Goal: Information Seeking & Learning: Check status

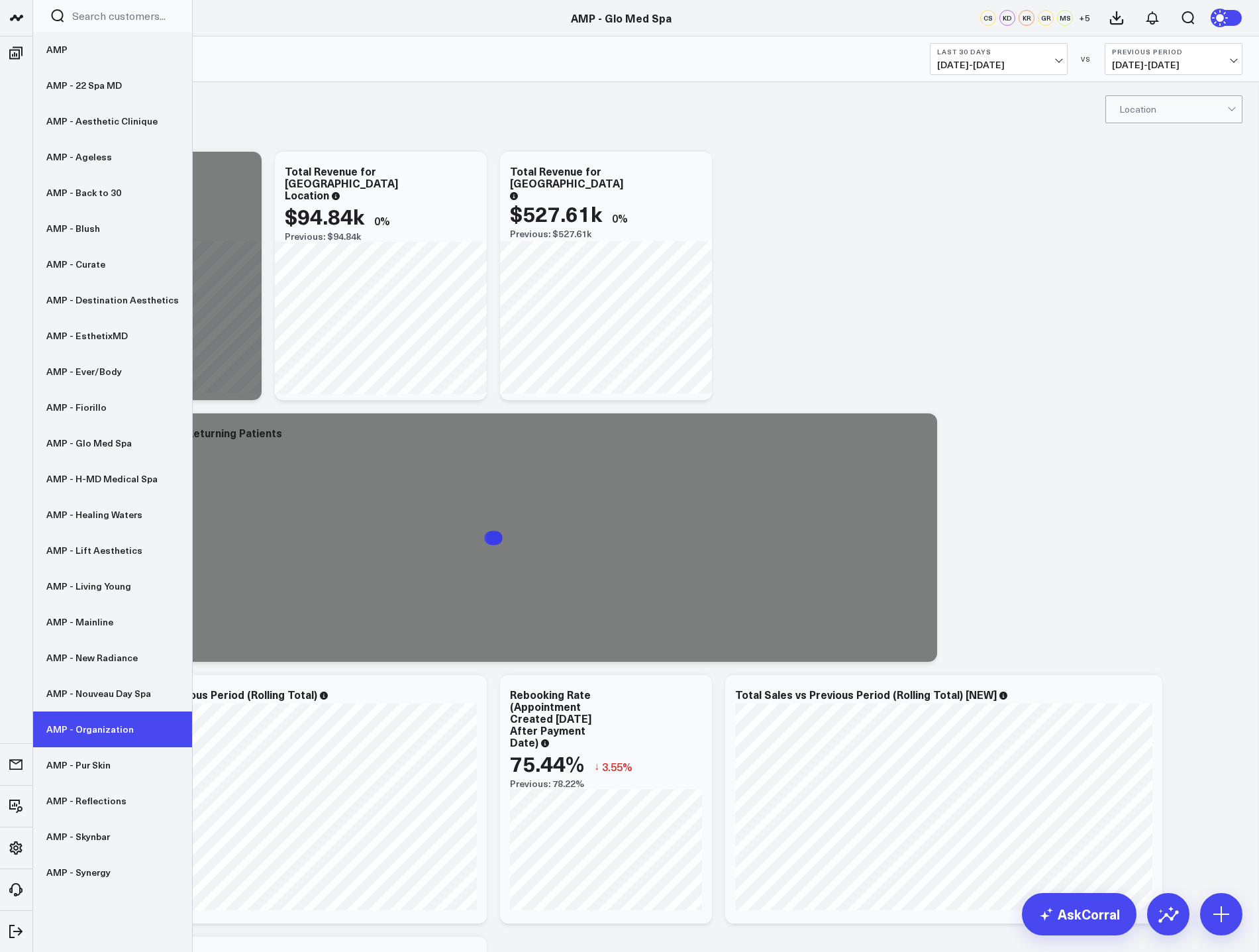
click at [108, 724] on link "AMP - Organization" at bounding box center [112, 730] width 159 height 36
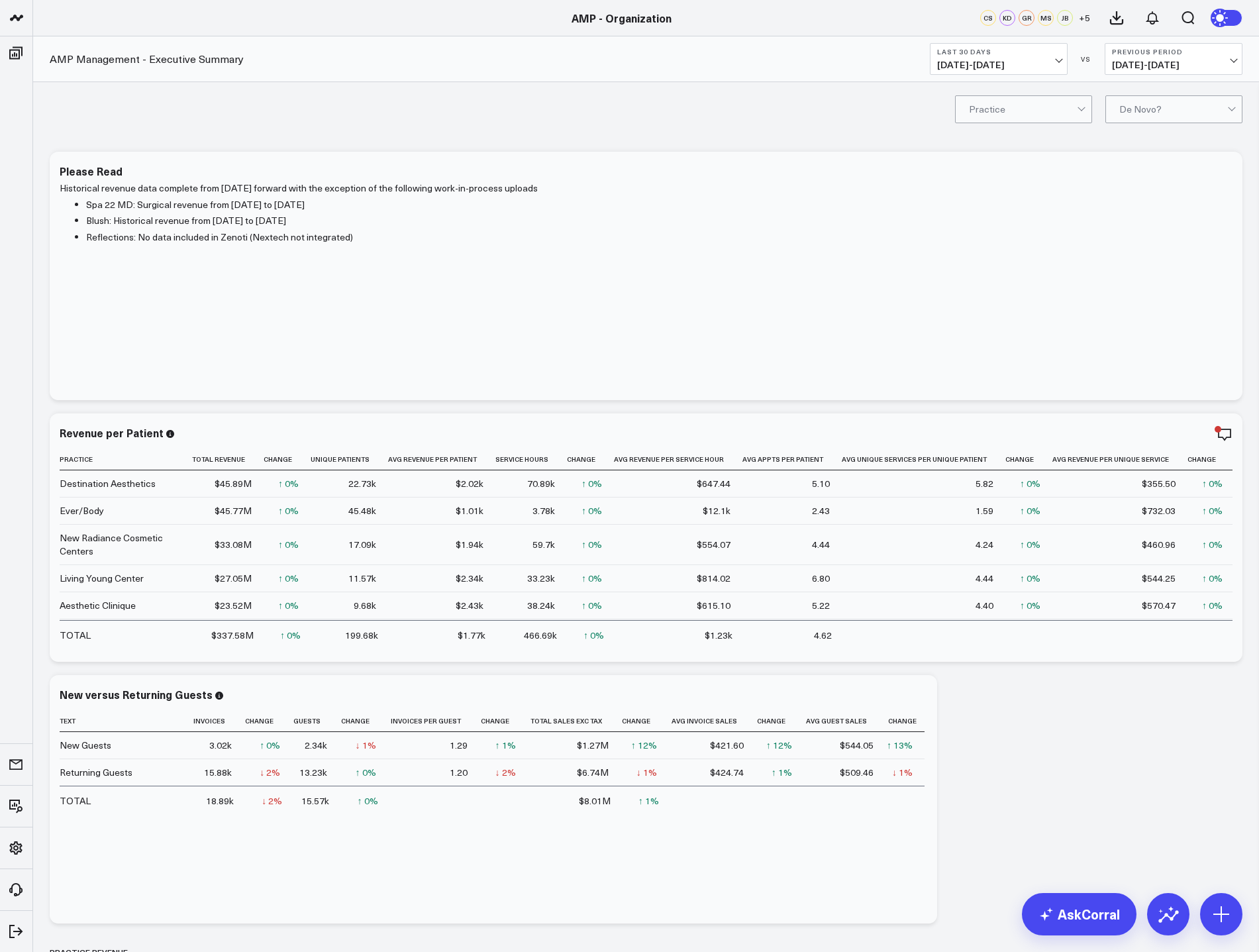
click at [1023, 68] on span "08/03/25 - 09/01/25" at bounding box center [999, 64] width 123 height 10
click at [963, 348] on link "MTD" at bounding box center [999, 345] width 137 height 25
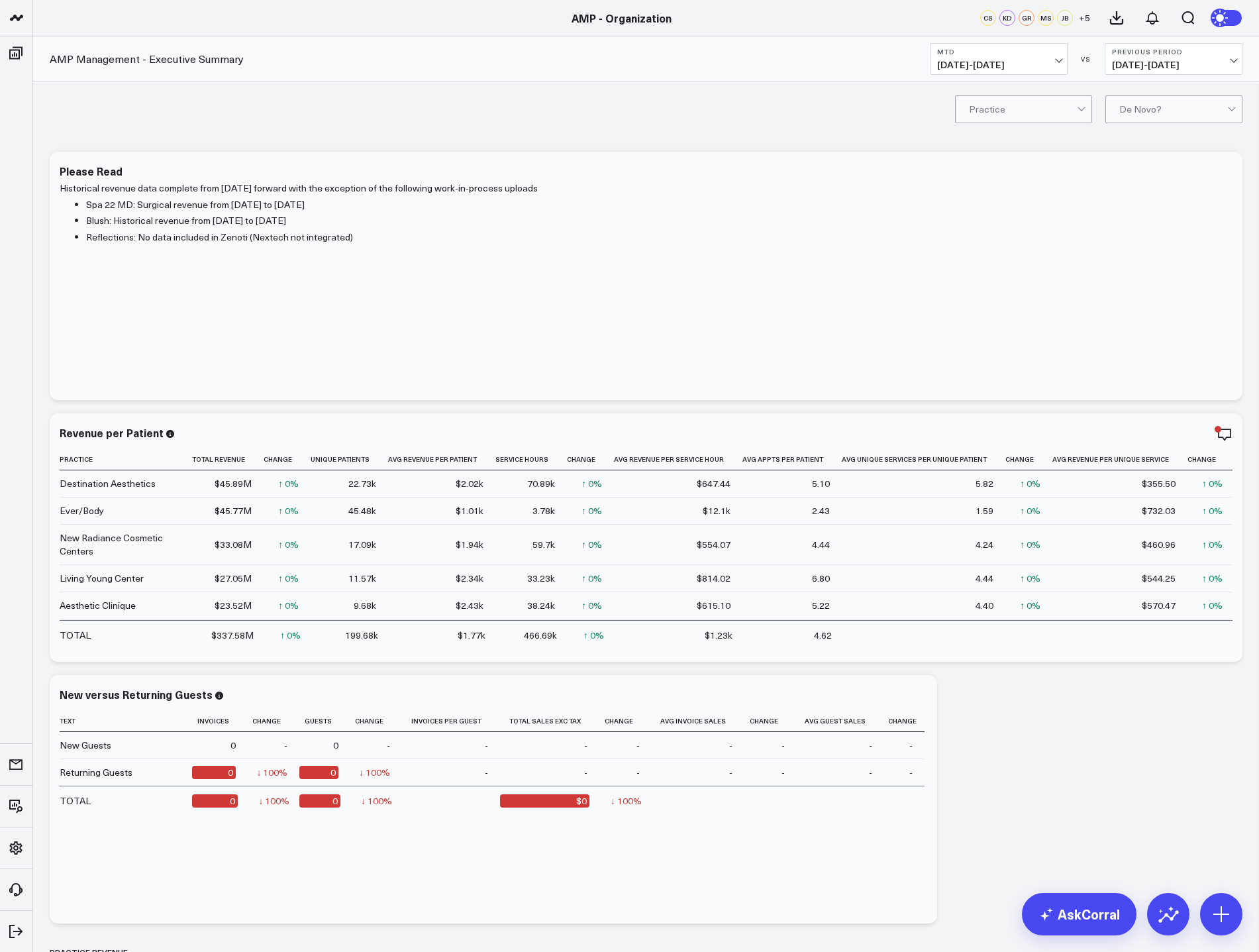
click at [1157, 59] on span "08/31/25 - 08/31/25" at bounding box center [1173, 64] width 123 height 10
click at [1031, 56] on button "MTD 09/01/25 - 09/01/25" at bounding box center [999, 59] width 138 height 31
click at [979, 269] on link "Last Month" at bounding box center [999, 269] width 137 height 25
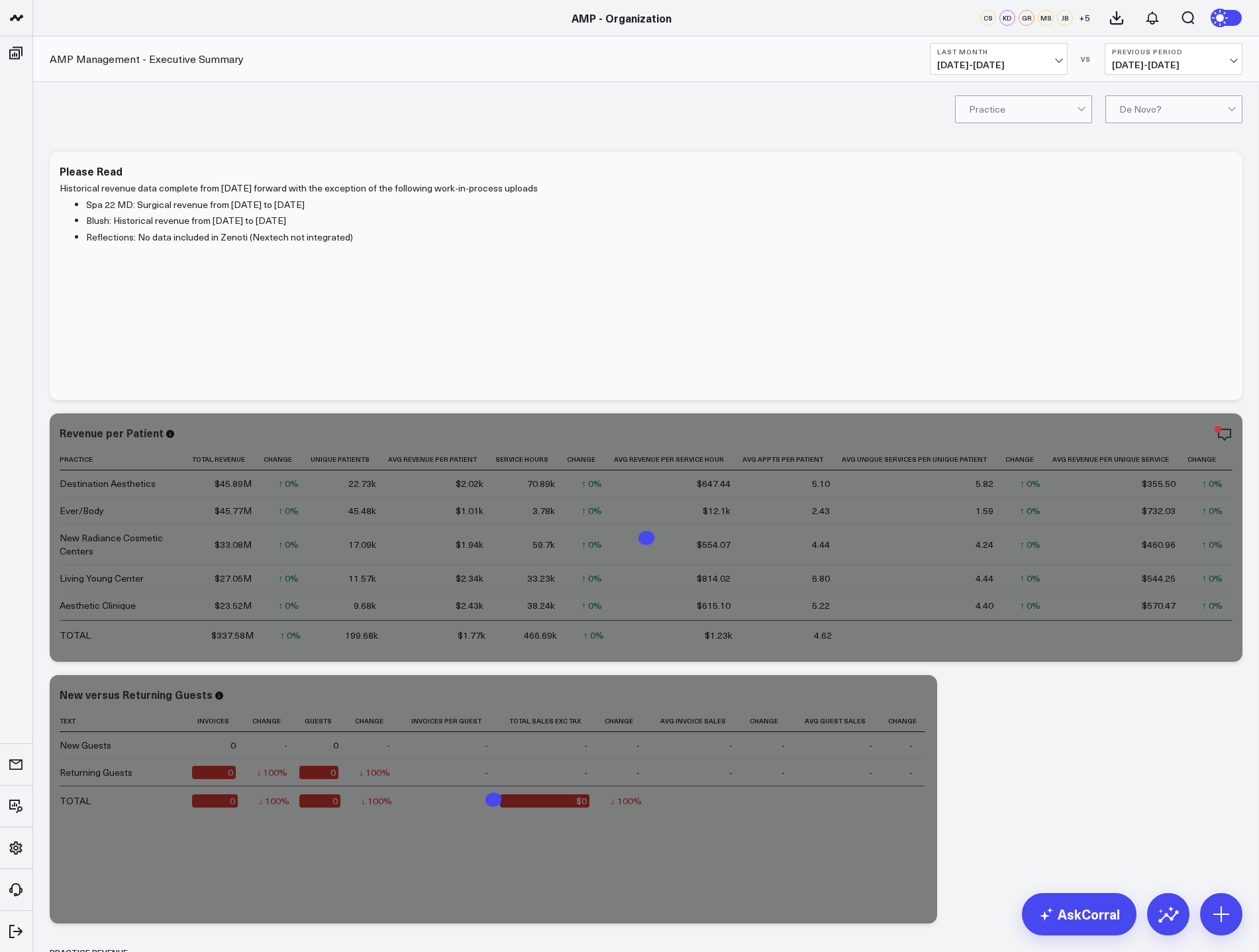
click at [1149, 57] on button "Previous Period 07/01/25 - 07/31/25" at bounding box center [1173, 59] width 138 height 31
click at [1150, 143] on link "YoY" at bounding box center [1173, 139] width 137 height 25
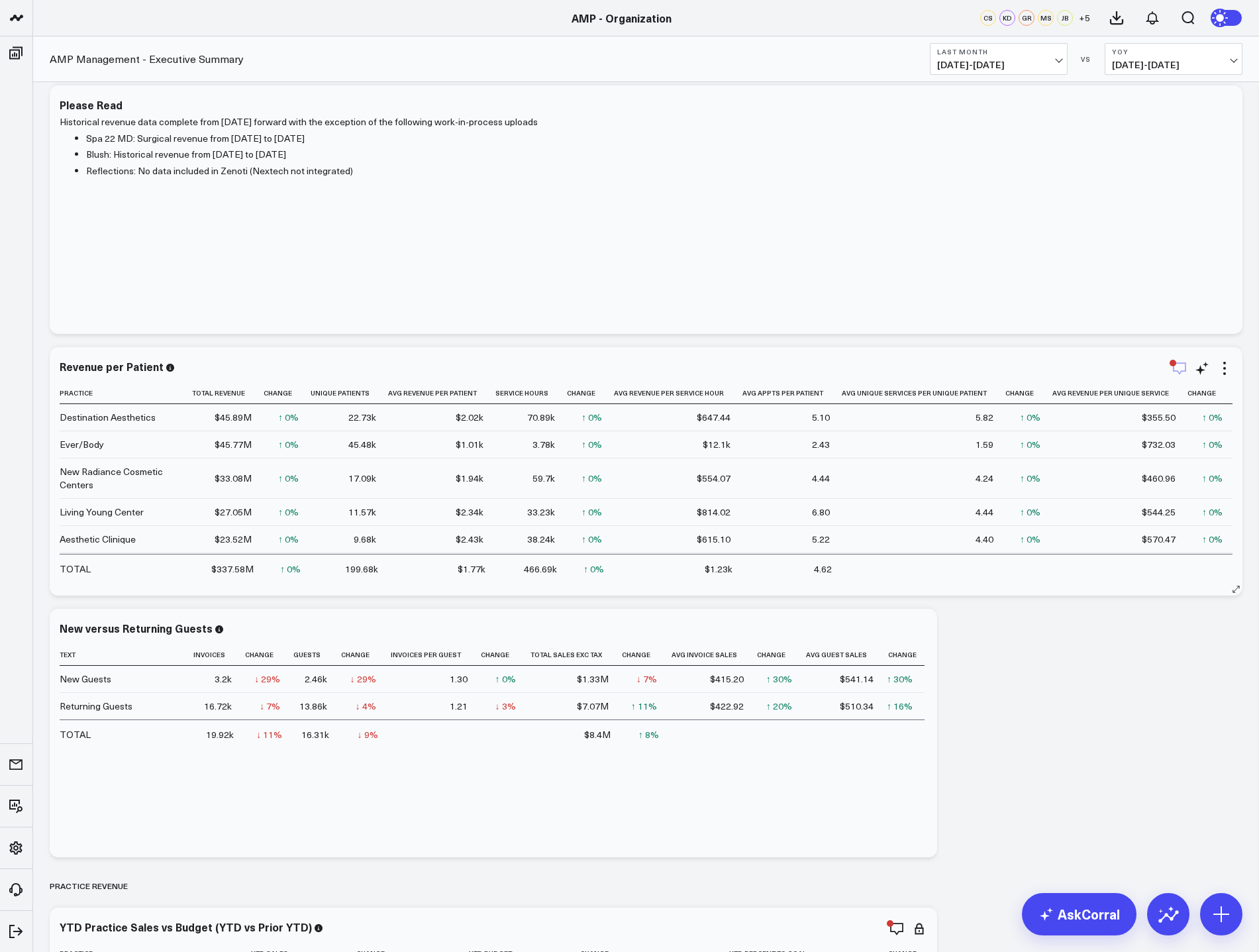
click at [1177, 370] on icon "button" at bounding box center [1180, 369] width 16 height 16
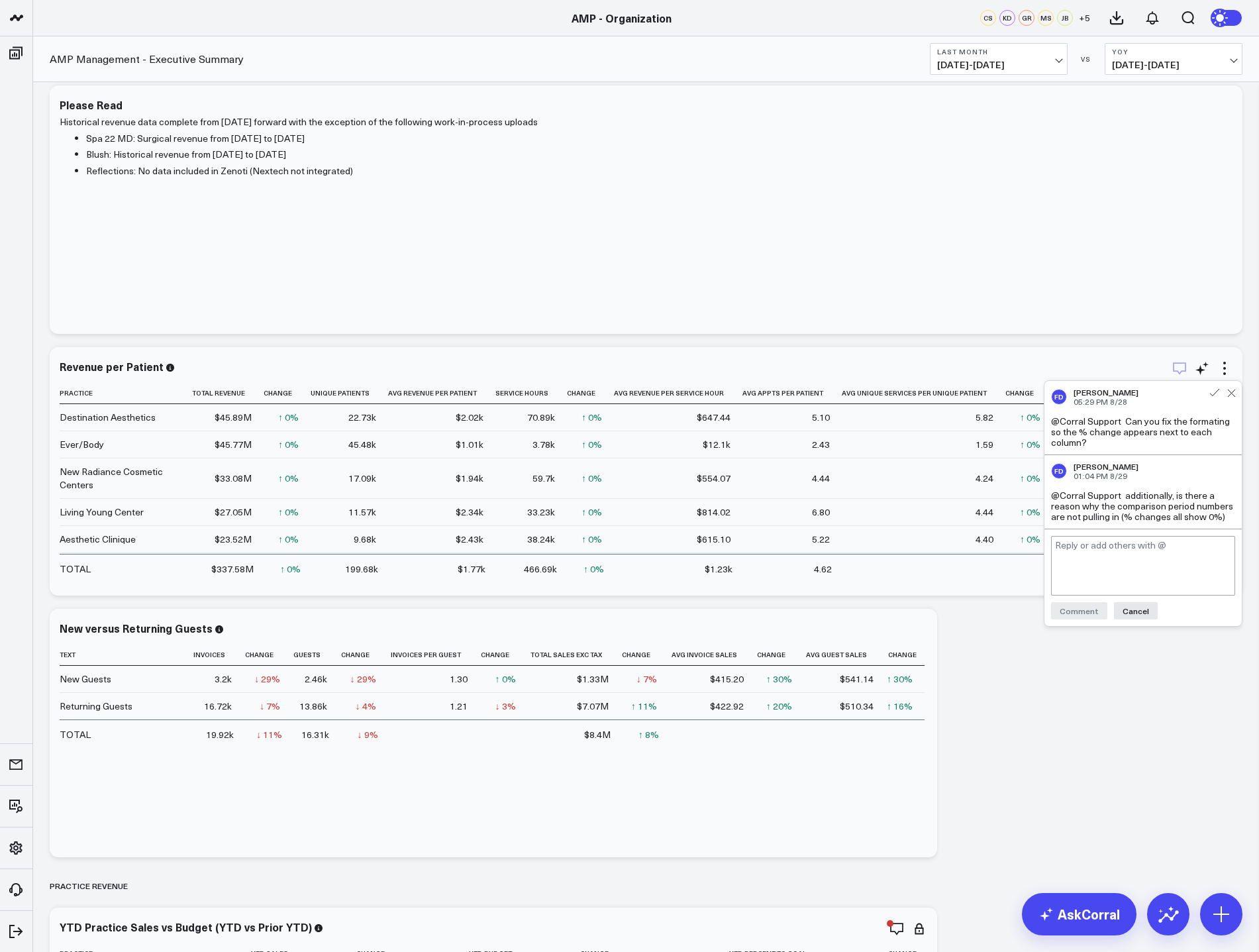
click at [1177, 370] on icon "button" at bounding box center [1180, 369] width 16 height 16
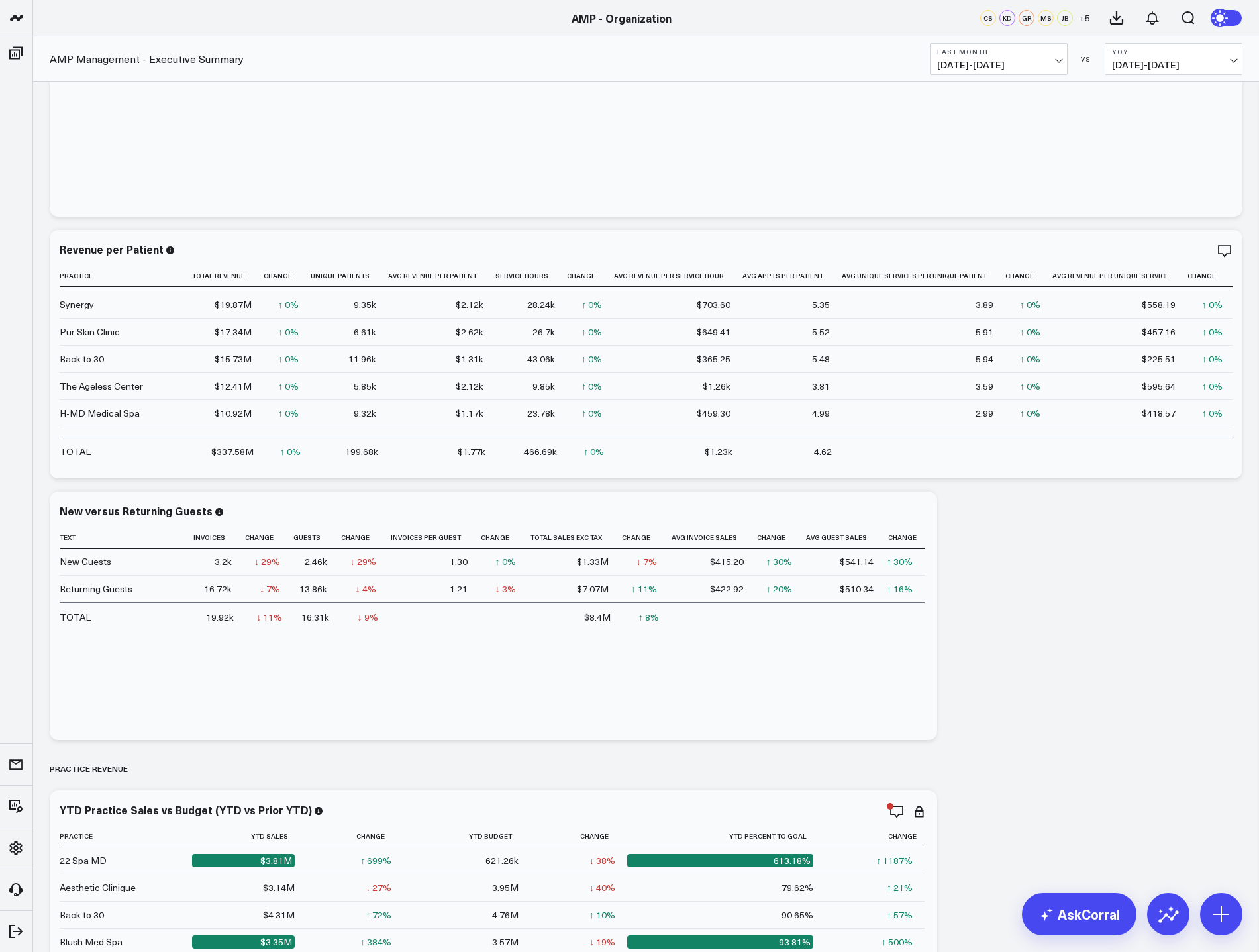
scroll to position [199, 0]
